Goal: Task Accomplishment & Management: Complete application form

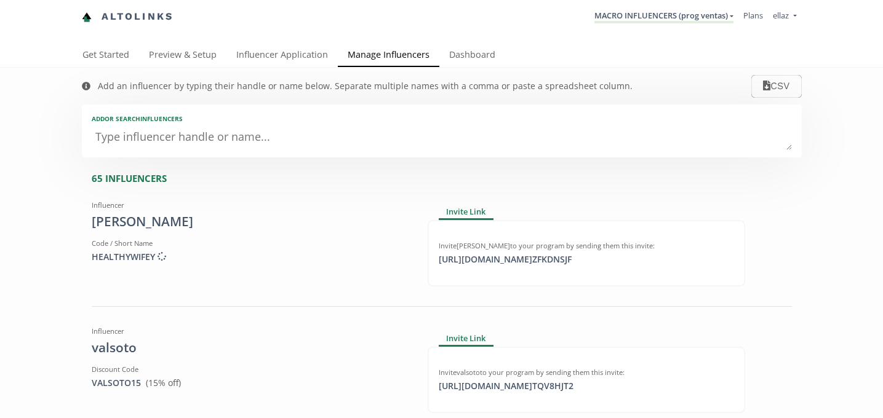
click at [303, 58] on link "Influencer Application" at bounding box center [281, 56] width 111 height 25
click at [629, 22] on link "MACRO INFLUENCERS (prog ventas)" at bounding box center [663, 17] width 139 height 14
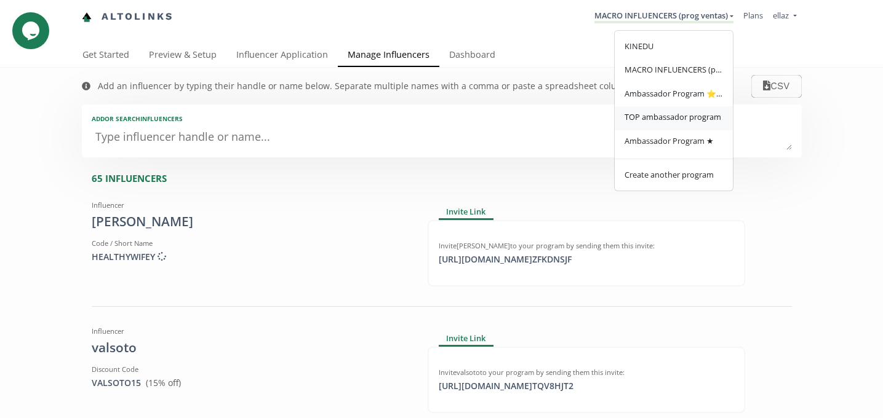
click at [661, 130] on link "TOP ambassador program" at bounding box center [674, 118] width 118 height 24
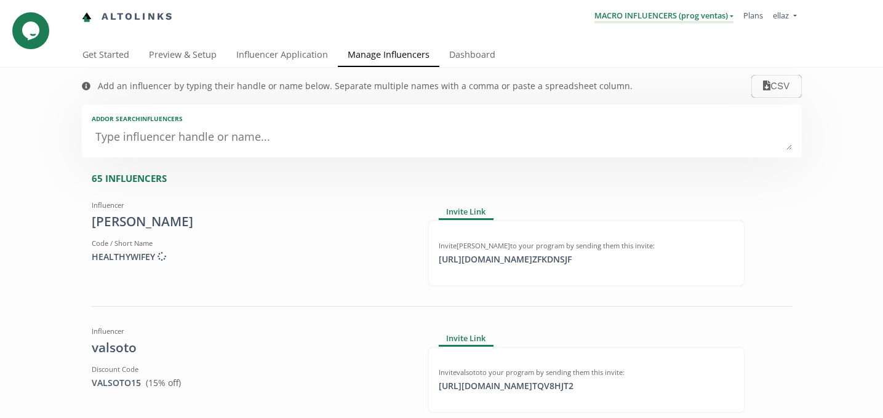
click at [642, 11] on link "MACRO INFLUENCERS (prog ventas)" at bounding box center [663, 17] width 139 height 14
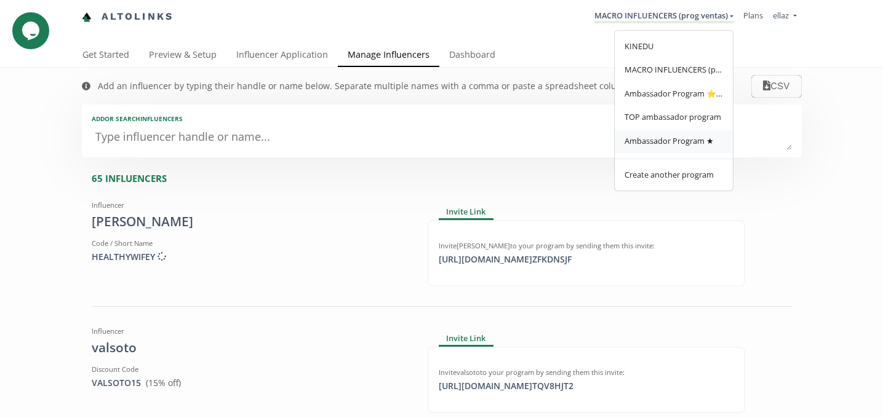
click at [673, 140] on span "Ambassador Program ★" at bounding box center [668, 140] width 89 height 11
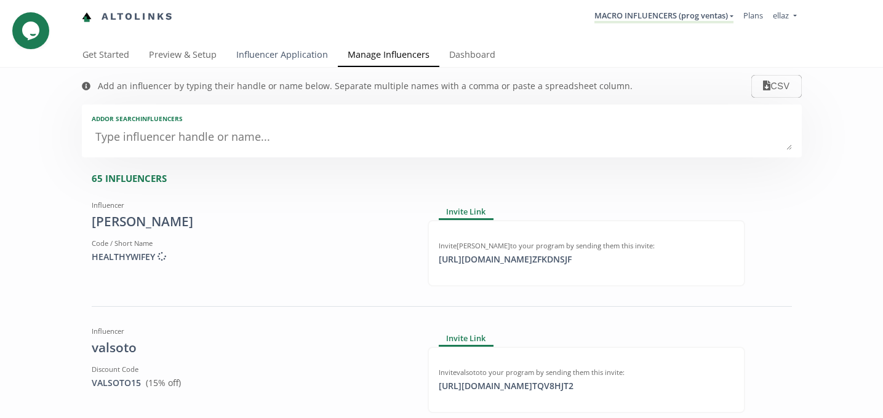
click at [284, 54] on link "Influencer Application" at bounding box center [281, 56] width 111 height 25
click at [300, 54] on link "Influencer Application" at bounding box center [281, 56] width 111 height 25
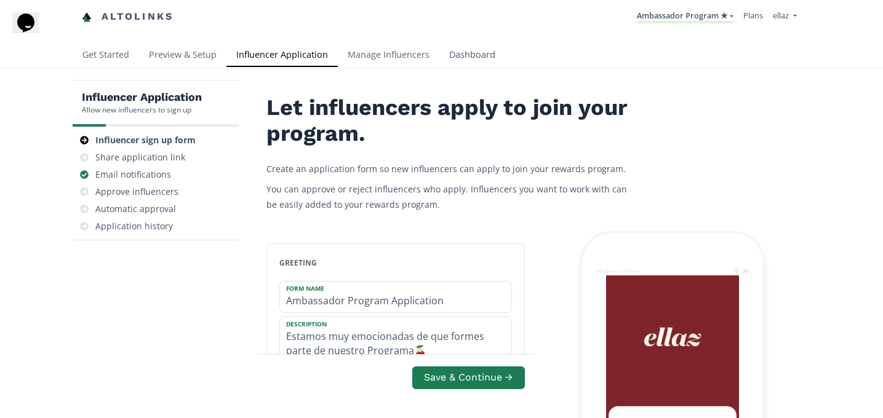
click at [477, 54] on link "Dashboard" at bounding box center [472, 56] width 66 height 25
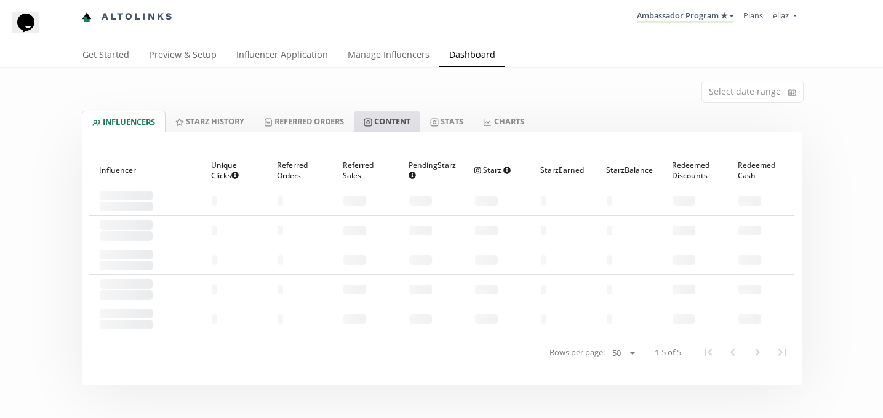
click at [394, 114] on link "Content" at bounding box center [387, 121] width 66 height 21
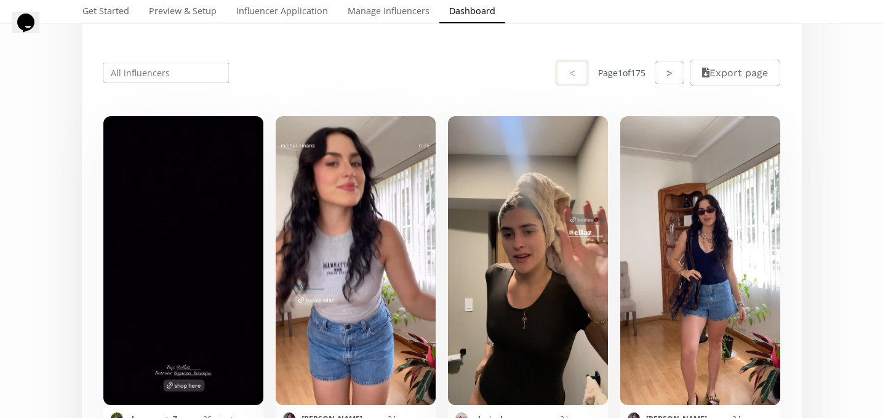
scroll to position [247, 0]
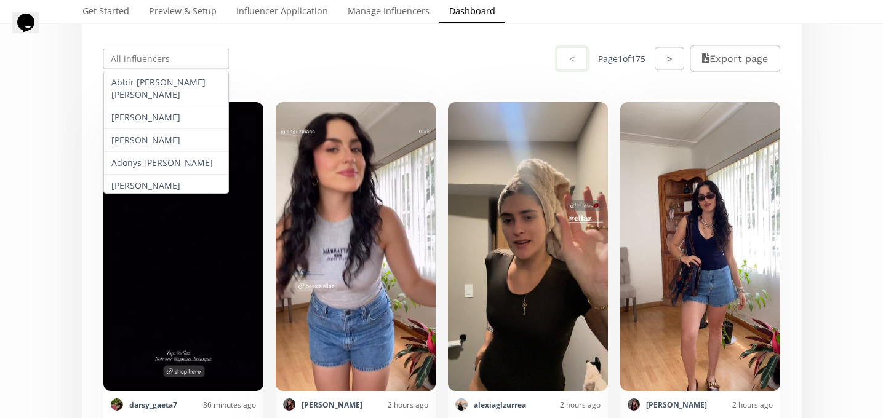
click at [188, 65] on input "text" at bounding box center [166, 59] width 130 height 24
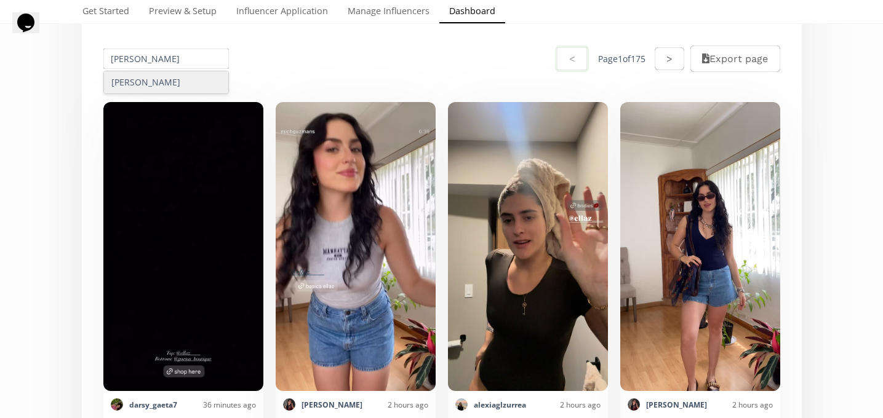
click at [192, 74] on div "[PERSON_NAME]" at bounding box center [166, 82] width 125 height 22
type input "[PERSON_NAME]"
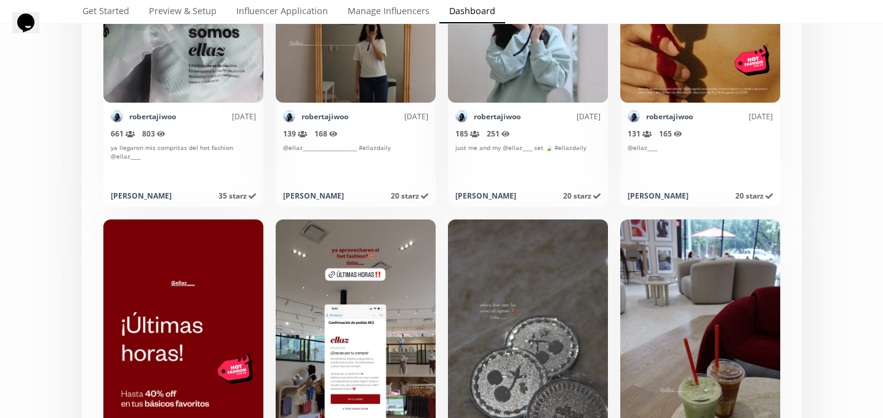
scroll to position [2574, 0]
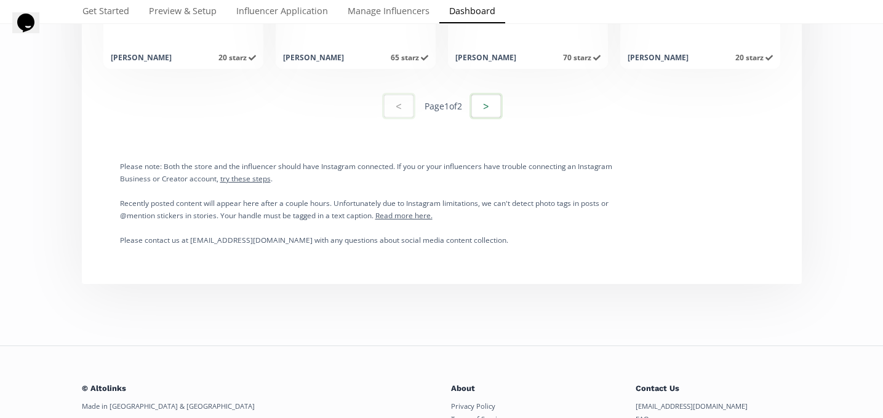
click at [484, 100] on button ">" at bounding box center [485, 106] width 33 height 26
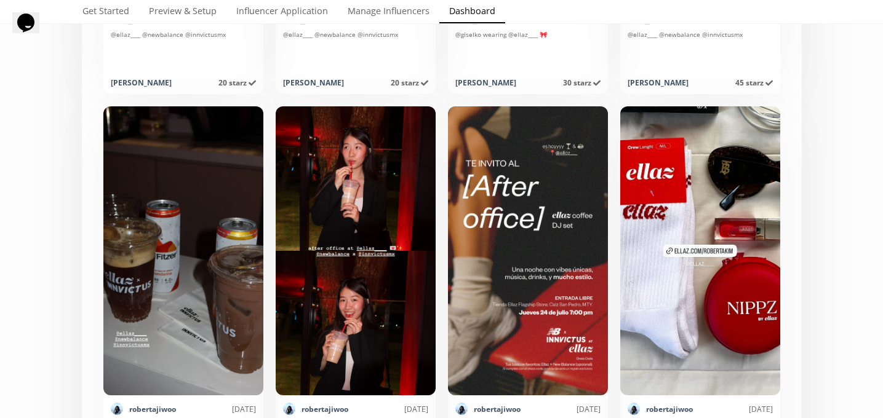
scroll to position [3082, 0]
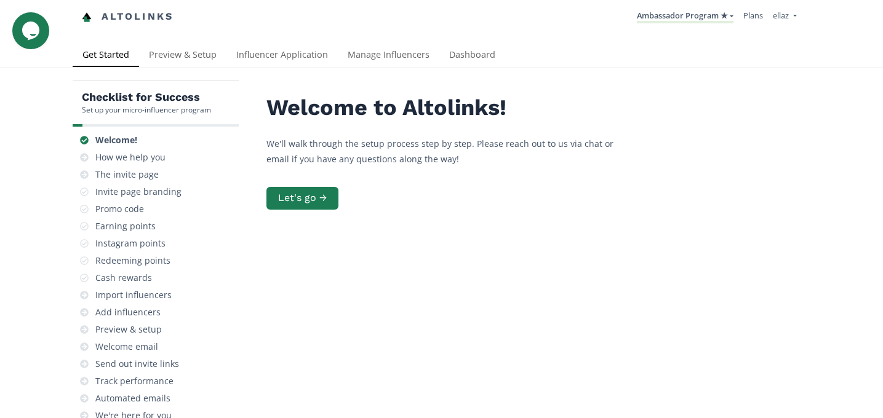
click at [282, 69] on div "Checklist for Success Set up your micro-influencer program Welcome! How we help…" at bounding box center [441, 302] width 883 height 469
click at [279, 60] on link "Influencer Application" at bounding box center [281, 56] width 111 height 25
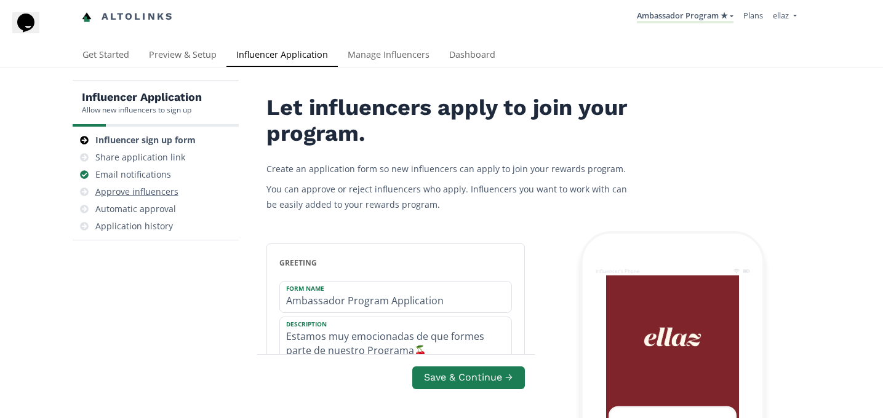
click at [147, 183] on div "Approve influencers" at bounding box center [156, 191] width 156 height 17
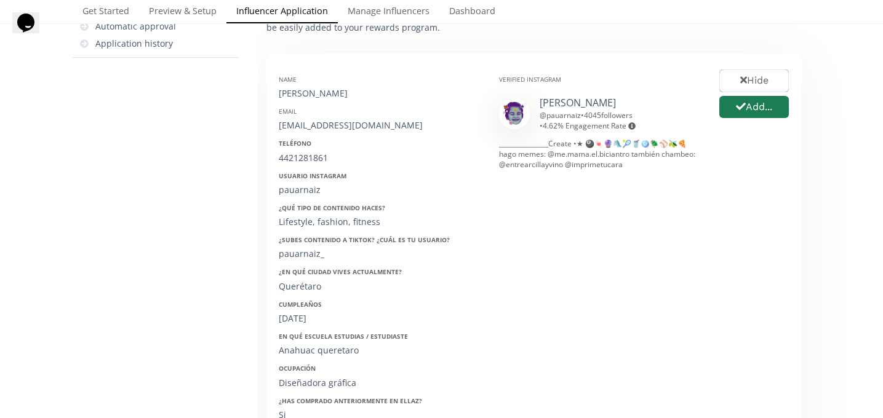
scroll to position [180, 0]
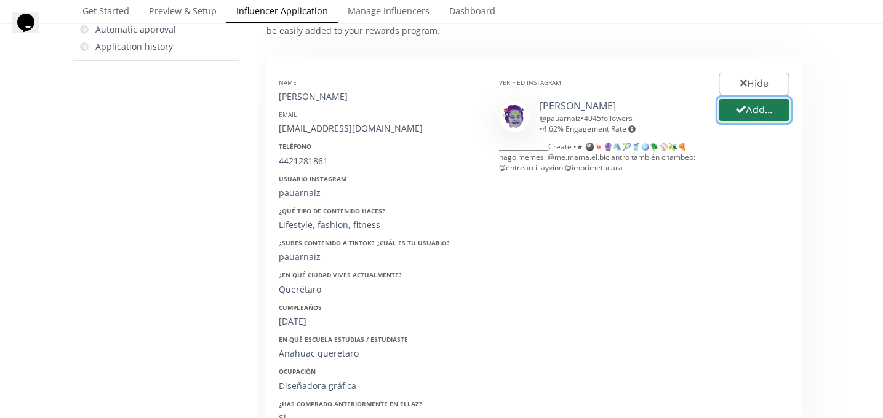
click at [765, 109] on button "Add..." at bounding box center [753, 110] width 73 height 26
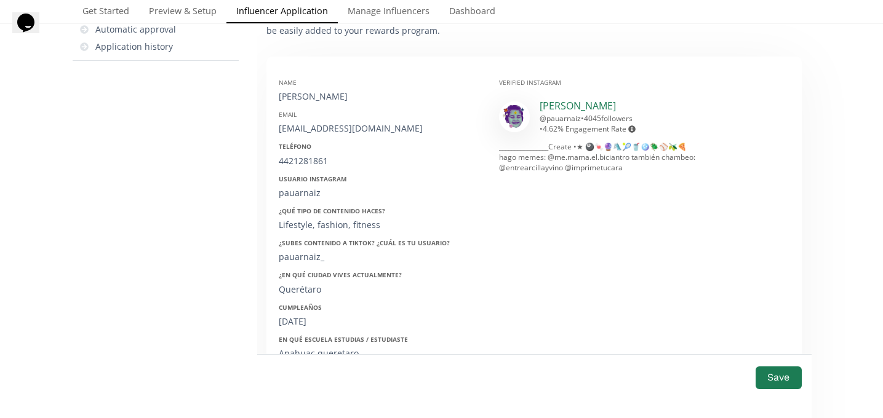
click at [571, 103] on link "paulina arnaiz" at bounding box center [577, 106] width 76 height 14
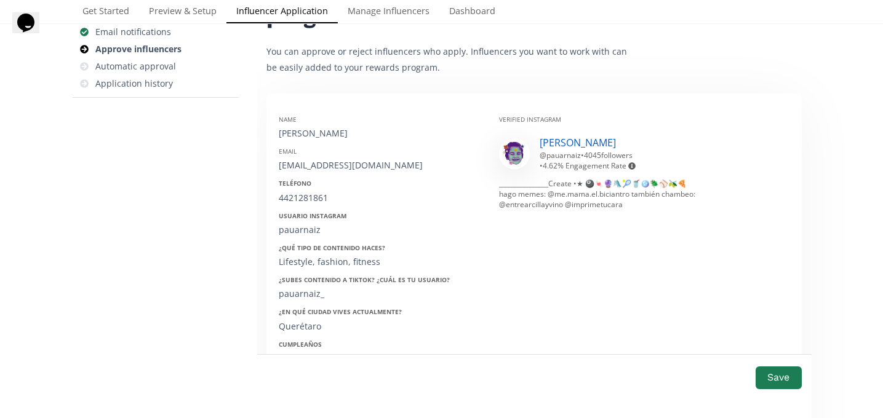
scroll to position [140, 0]
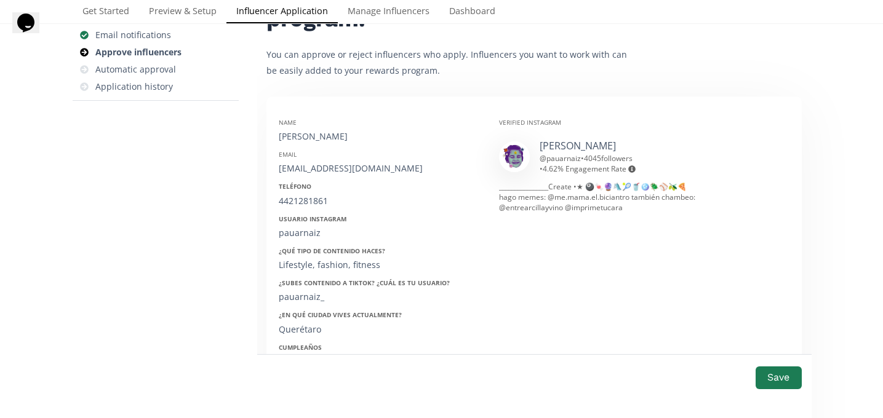
click at [303, 139] on div "Paulina Arnaiz" at bounding box center [380, 136] width 202 height 12
copy div "Paulina Arnaiz"
click at [310, 165] on div "pauarnaizm@hotmail.com" at bounding box center [380, 168] width 202 height 12
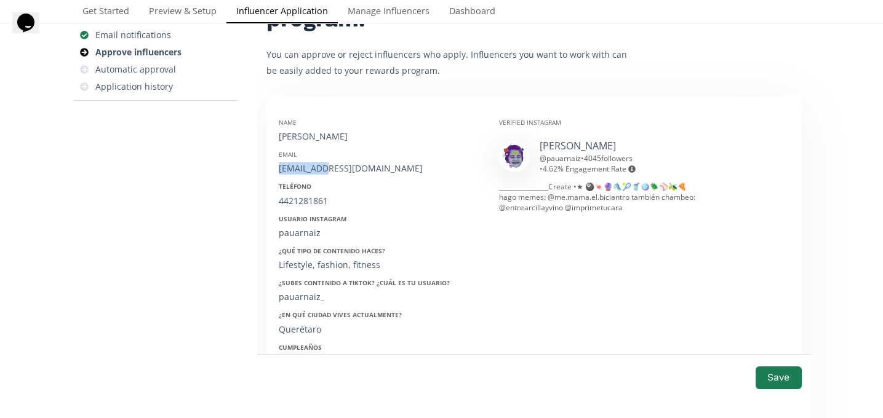
click at [310, 165] on div "pauarnaizm@hotmail.com" at bounding box center [380, 168] width 202 height 12
copy div "pauarnaizm@hotmail.com"
click at [316, 194] on div "Teléfono 4421281861" at bounding box center [380, 194] width 202 height 25
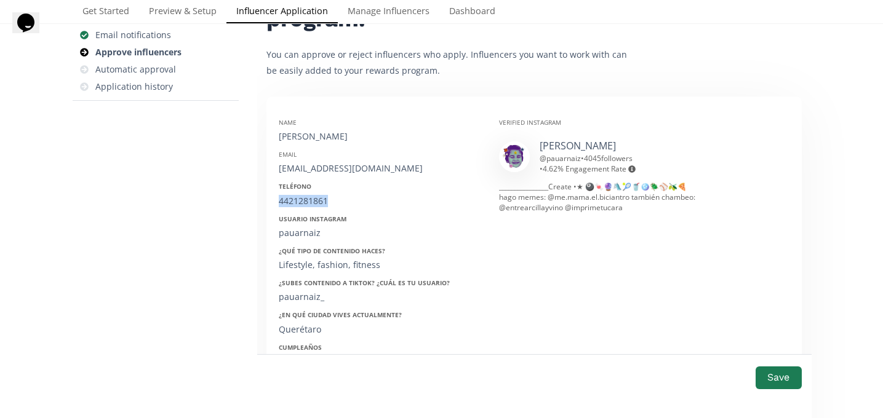
click at [316, 194] on div "Teléfono 4421281861" at bounding box center [380, 194] width 202 height 25
copy div "4421281861"
click at [304, 228] on div "pauarnaiz" at bounding box center [380, 233] width 202 height 12
copy div "pauarnaiz"
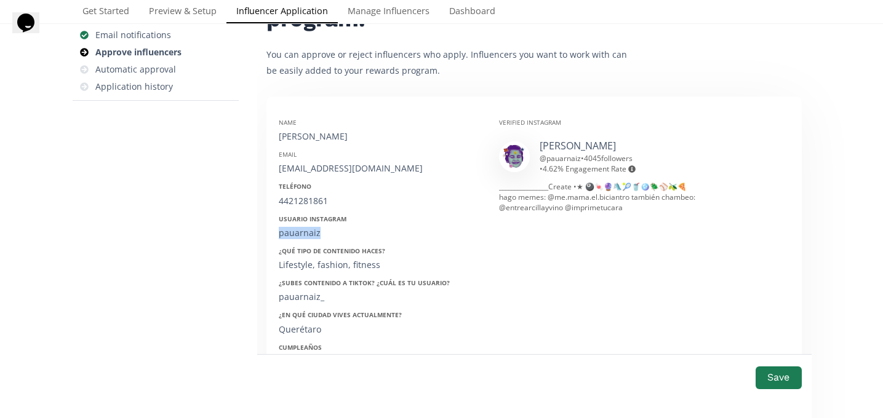
scroll to position [233, 0]
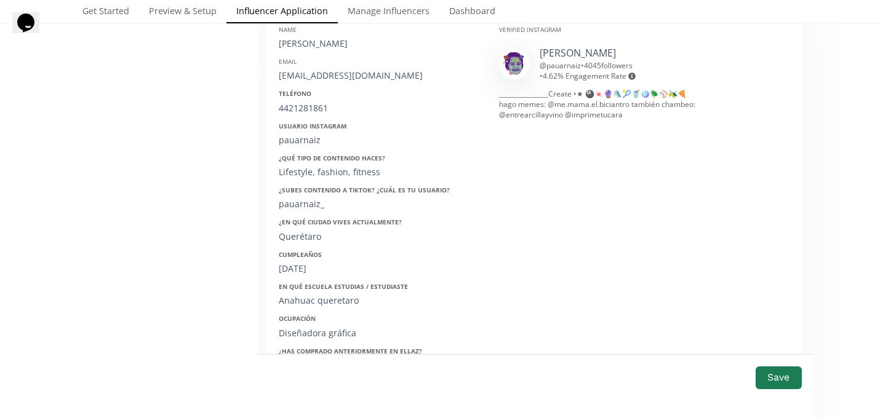
click at [302, 272] on div "05/06/1997" at bounding box center [380, 269] width 202 height 12
copy div "05/06/1997"
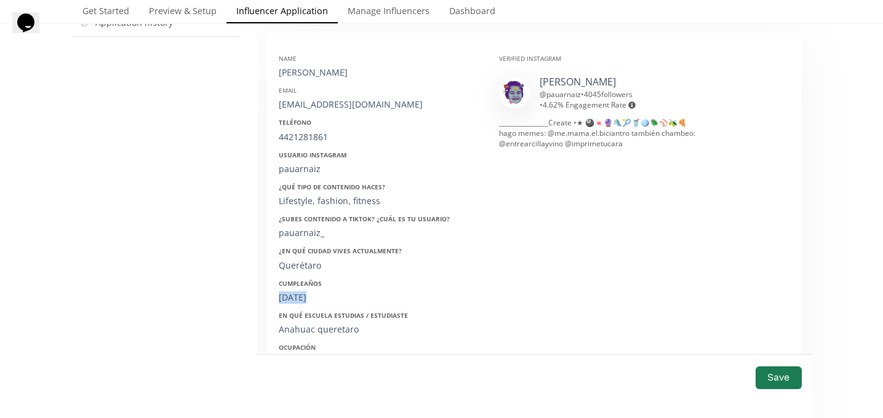
scroll to position [197, 0]
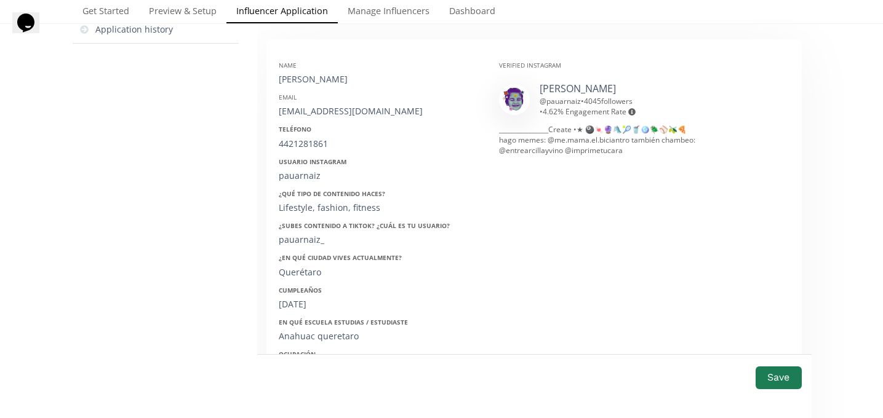
click at [304, 84] on div "Paulina Arnaiz" at bounding box center [380, 79] width 202 height 12
copy div "Paulina Arnaiz"
click at [769, 381] on button "Save" at bounding box center [778, 378] width 49 height 26
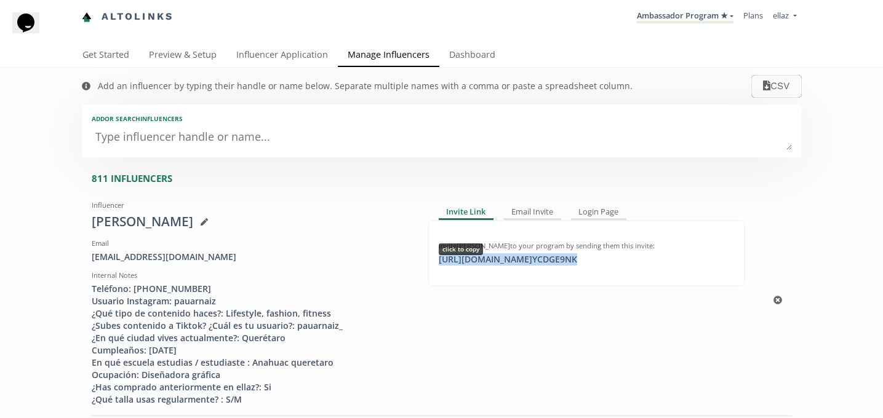
click at [535, 264] on div "https://app.altolinks.com/invite/ YCDGE9NK click to copy" at bounding box center [507, 259] width 153 height 12
click at [483, 47] on link "Dashboard" at bounding box center [472, 56] width 66 height 25
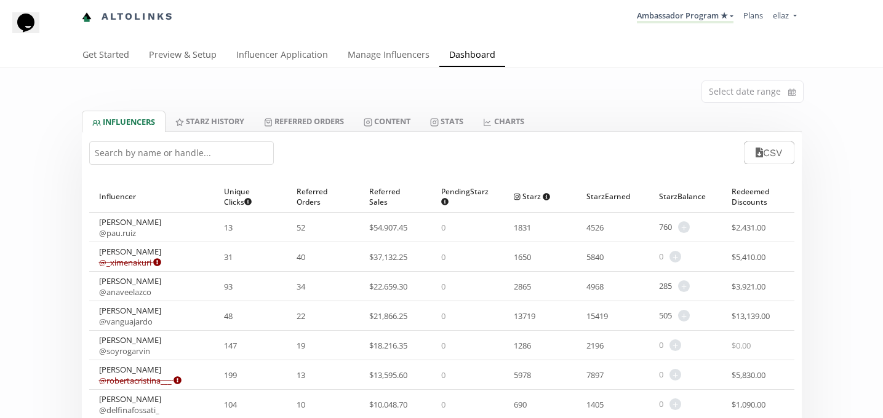
click at [212, 154] on input "text" at bounding box center [181, 152] width 185 height 23
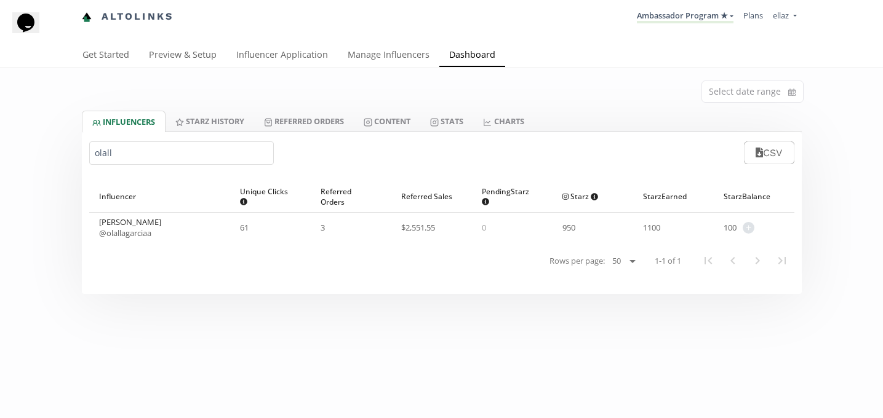
type input "olall"
click at [273, 58] on link "Influencer Application" at bounding box center [281, 56] width 111 height 25
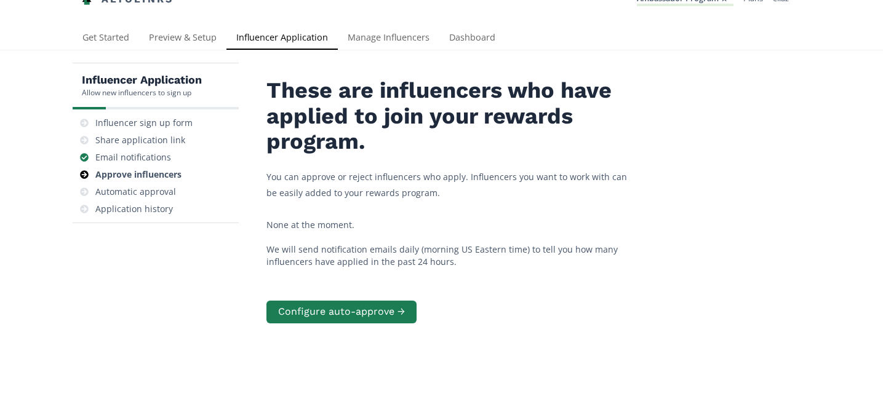
scroll to position [29, 0]
